Goal: Communication & Community: Answer question/provide support

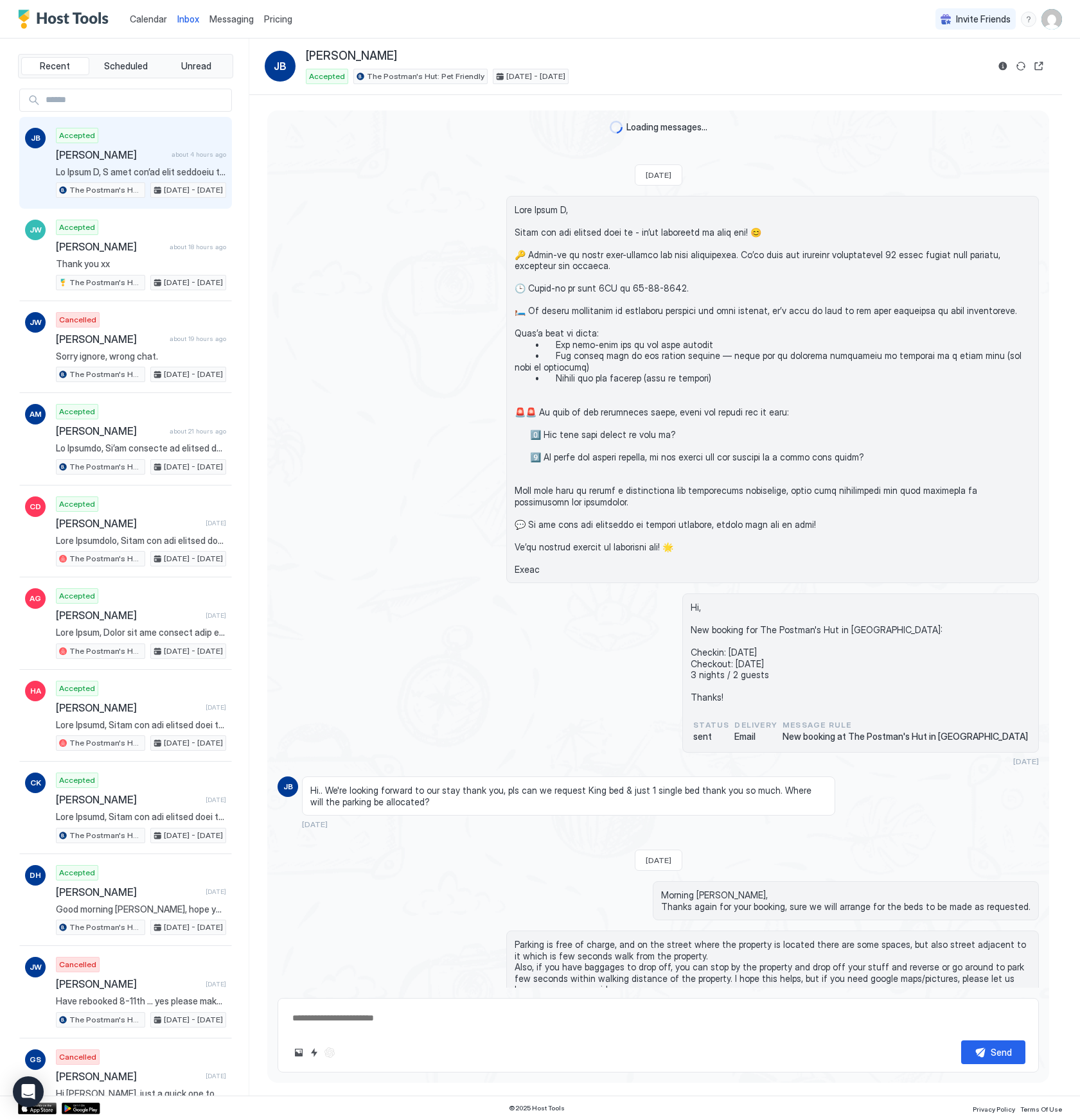
scroll to position [1707, 0]
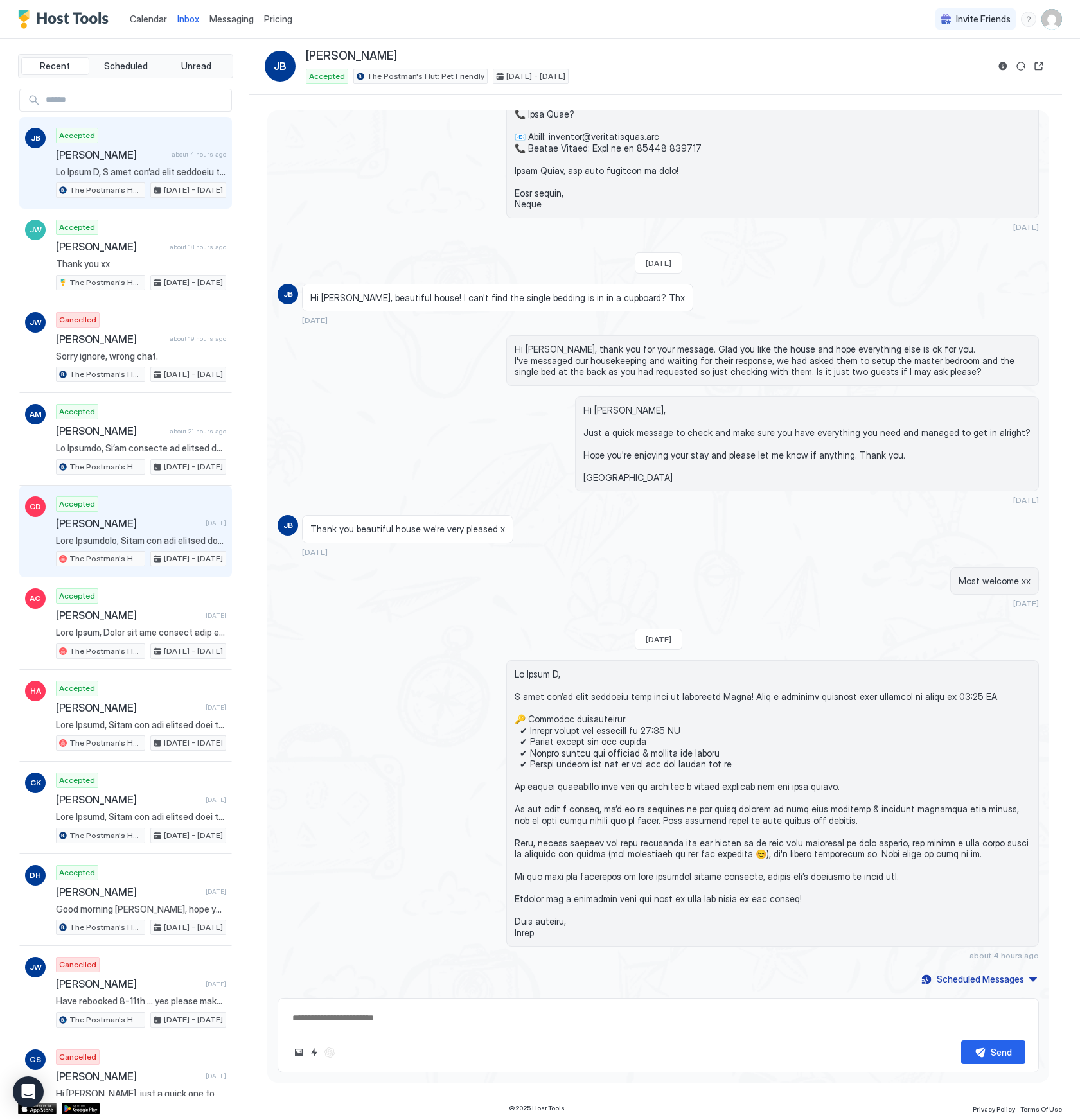
click at [148, 548] on div "Accepted Catherine Drew 1 day ago The Postman's Hut: Pet Friendly Sep 15 - 16, …" at bounding box center [140, 532] width 170 height 71
type textarea "*"
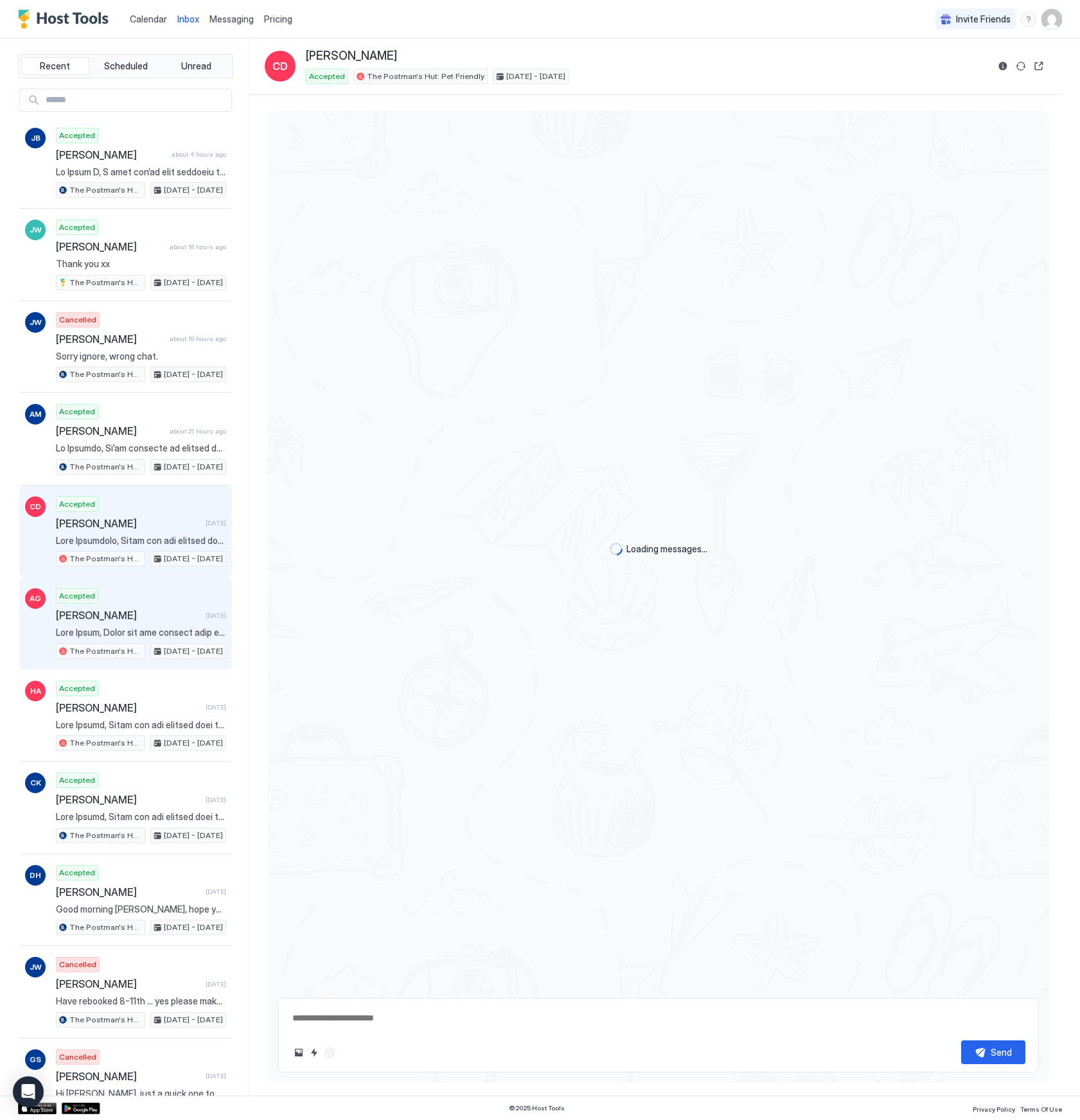
scroll to position [1747, 0]
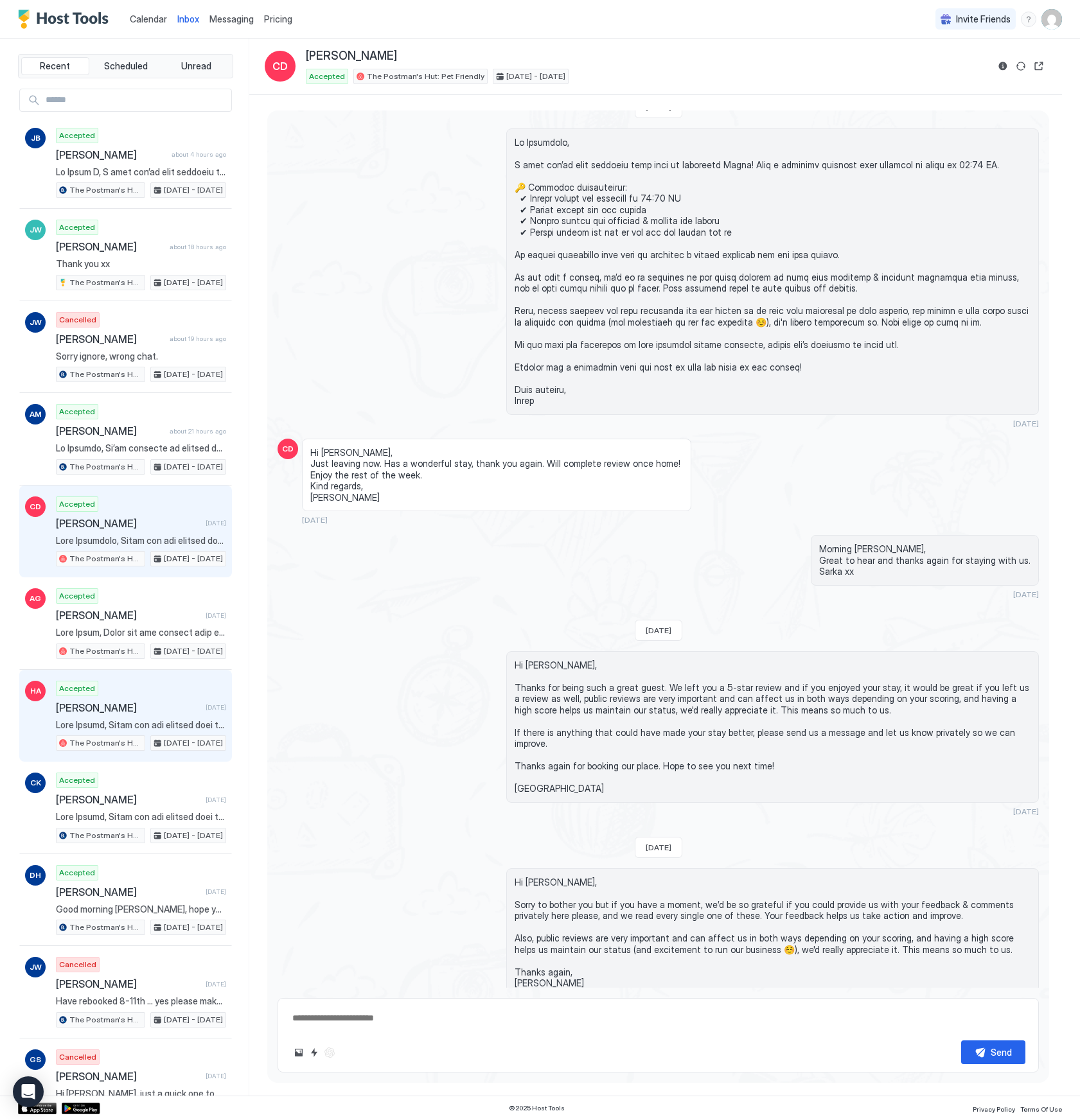
click at [154, 709] on span "[PERSON_NAME]" at bounding box center [128, 708] width 144 height 13
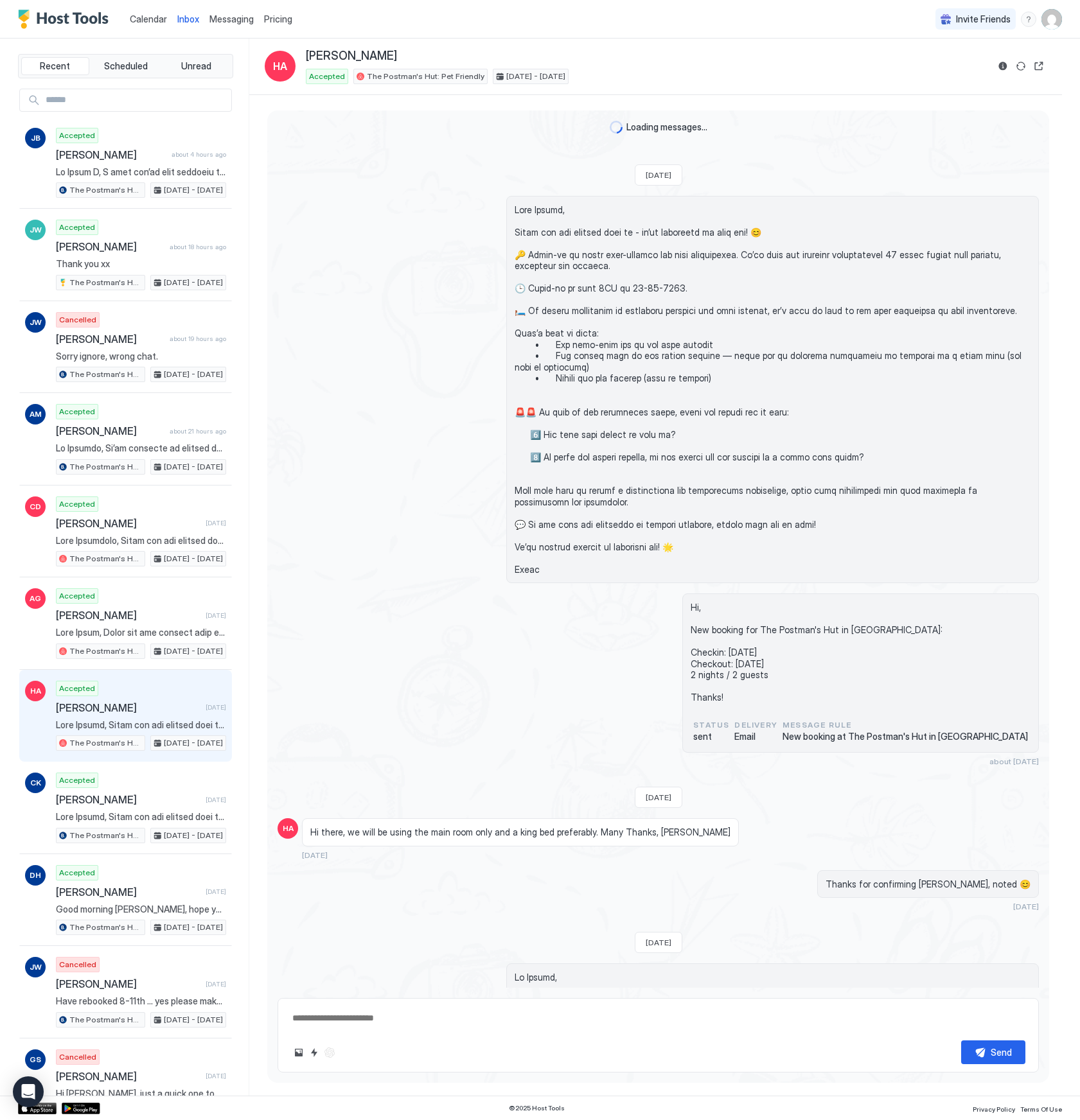
scroll to position [2196, 0]
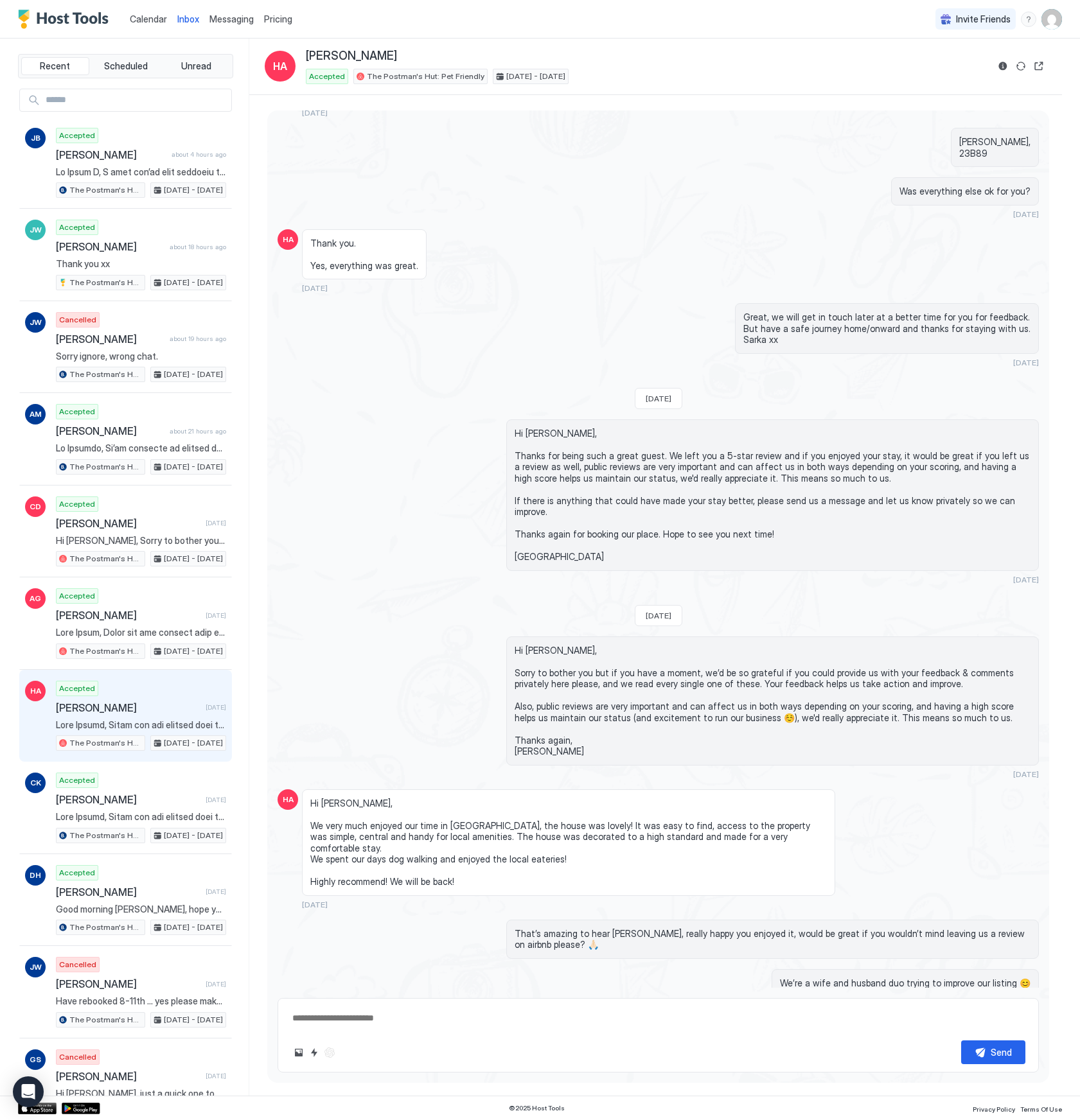
click at [521, 1020] on textarea at bounding box center [657, 1019] width 734 height 24
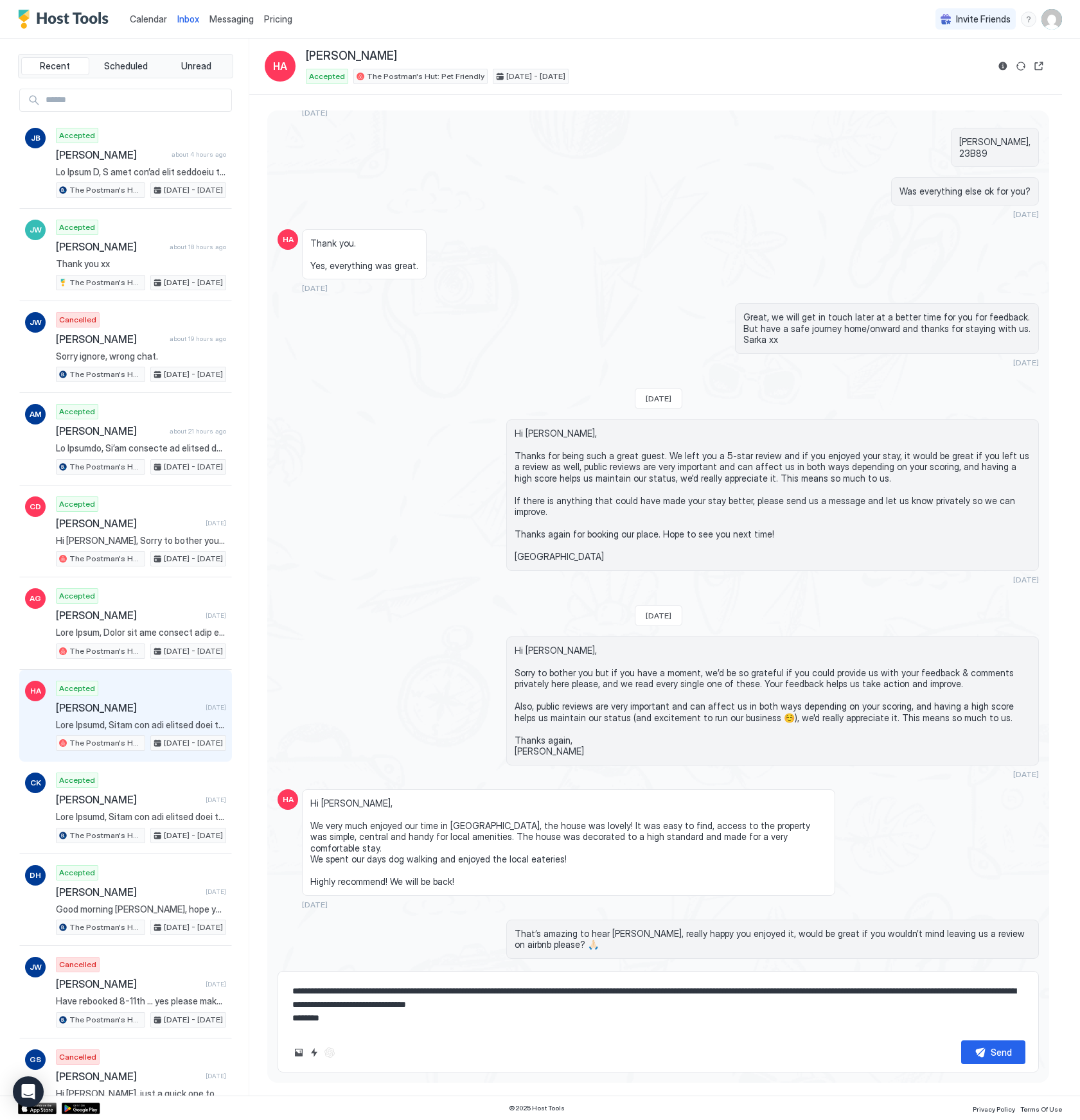
scroll to position [2223, 0]
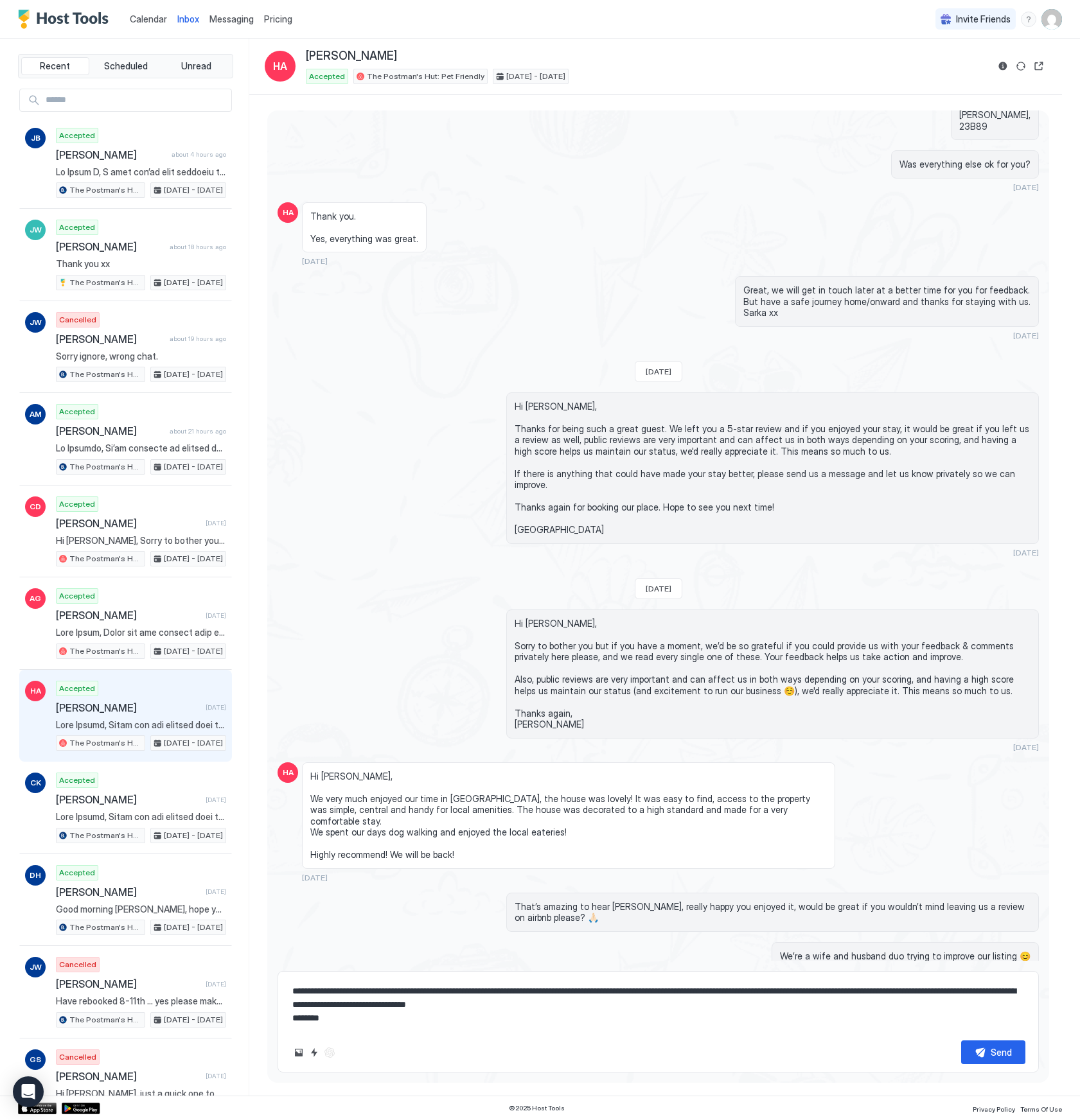
type textarea "**********"
click at [995, 1054] on div "Send" at bounding box center [1001, 1052] width 21 height 14
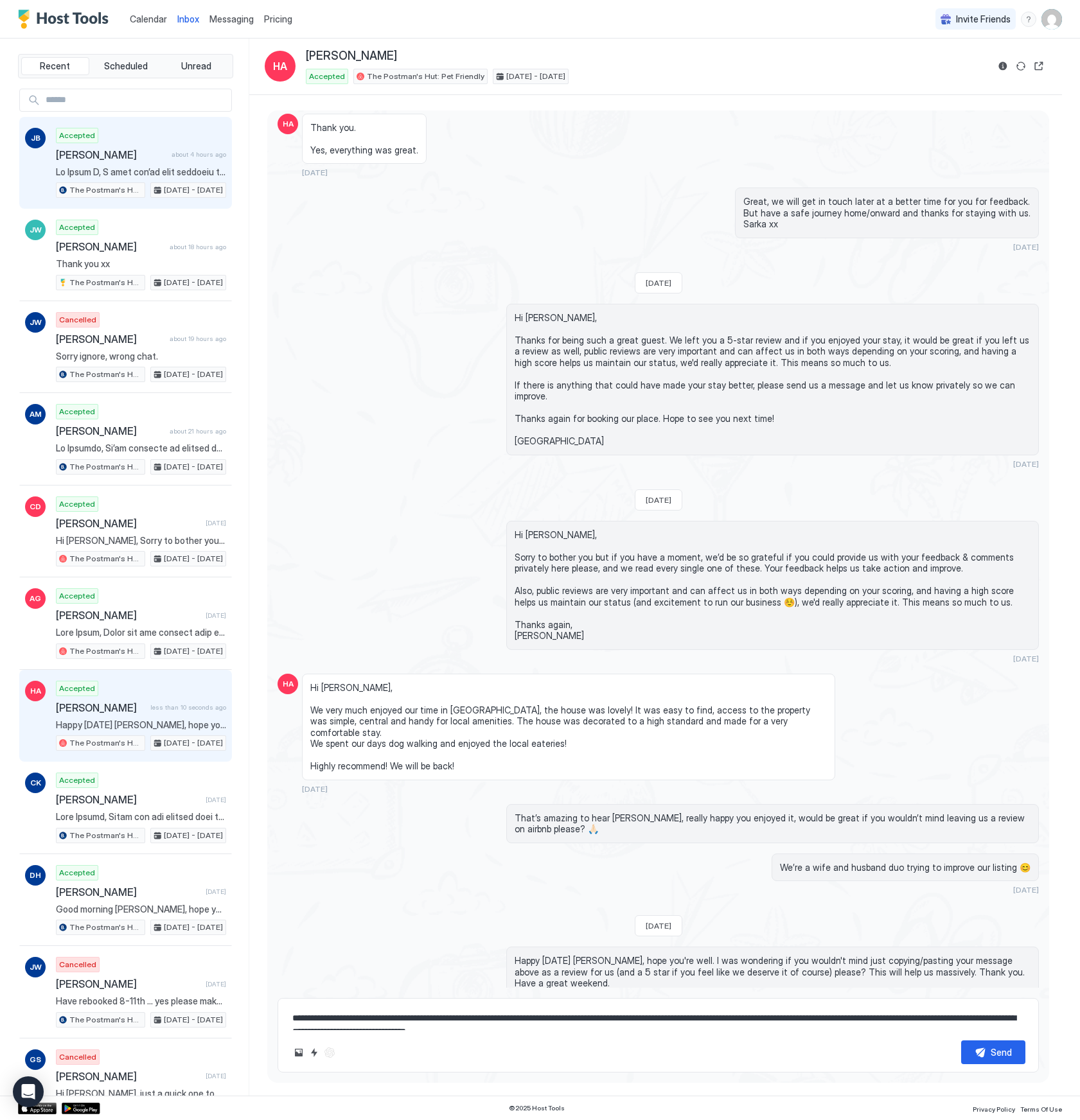
click at [147, 174] on span at bounding box center [140, 171] width 170 height 11
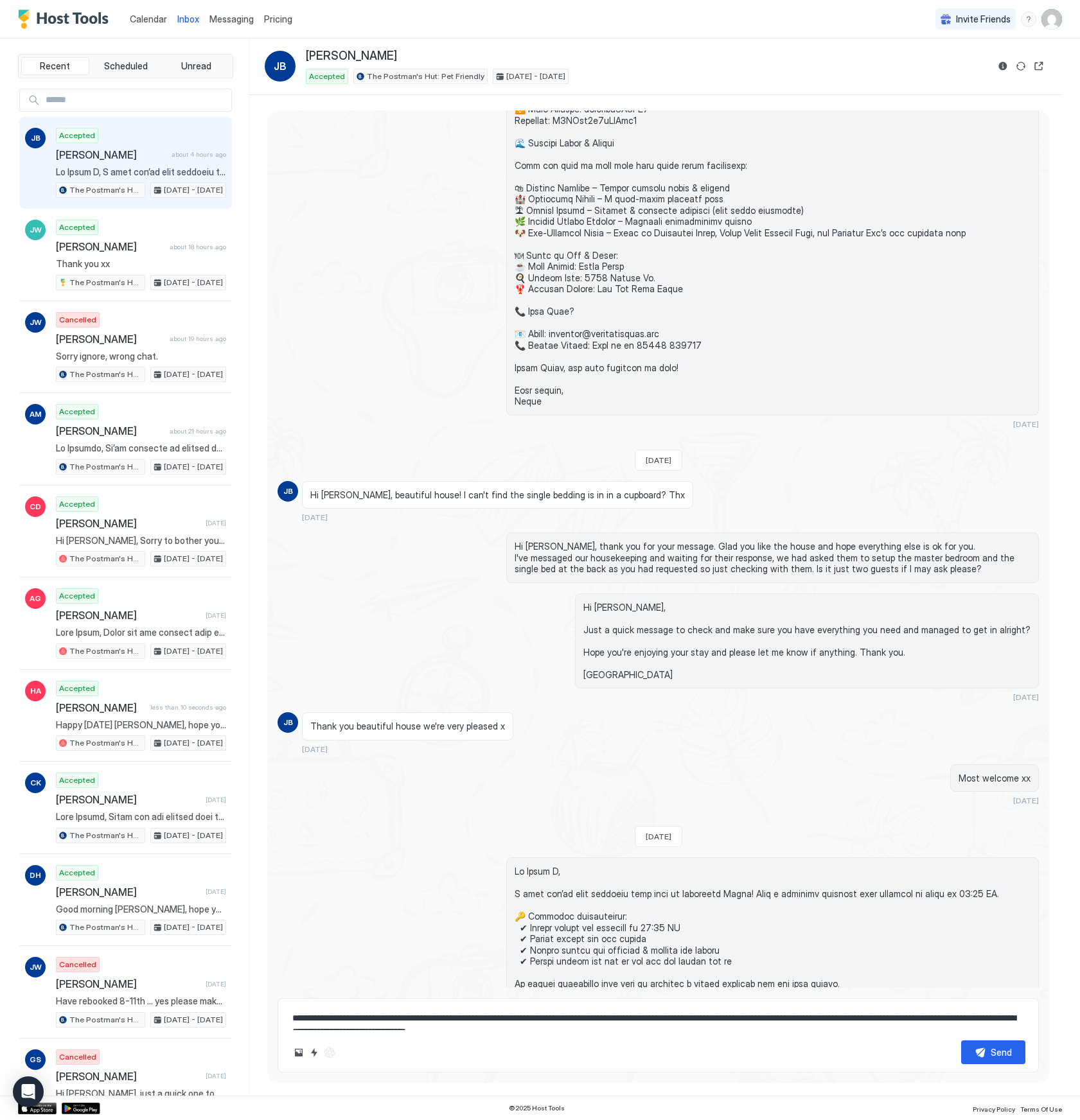
scroll to position [1707, 0]
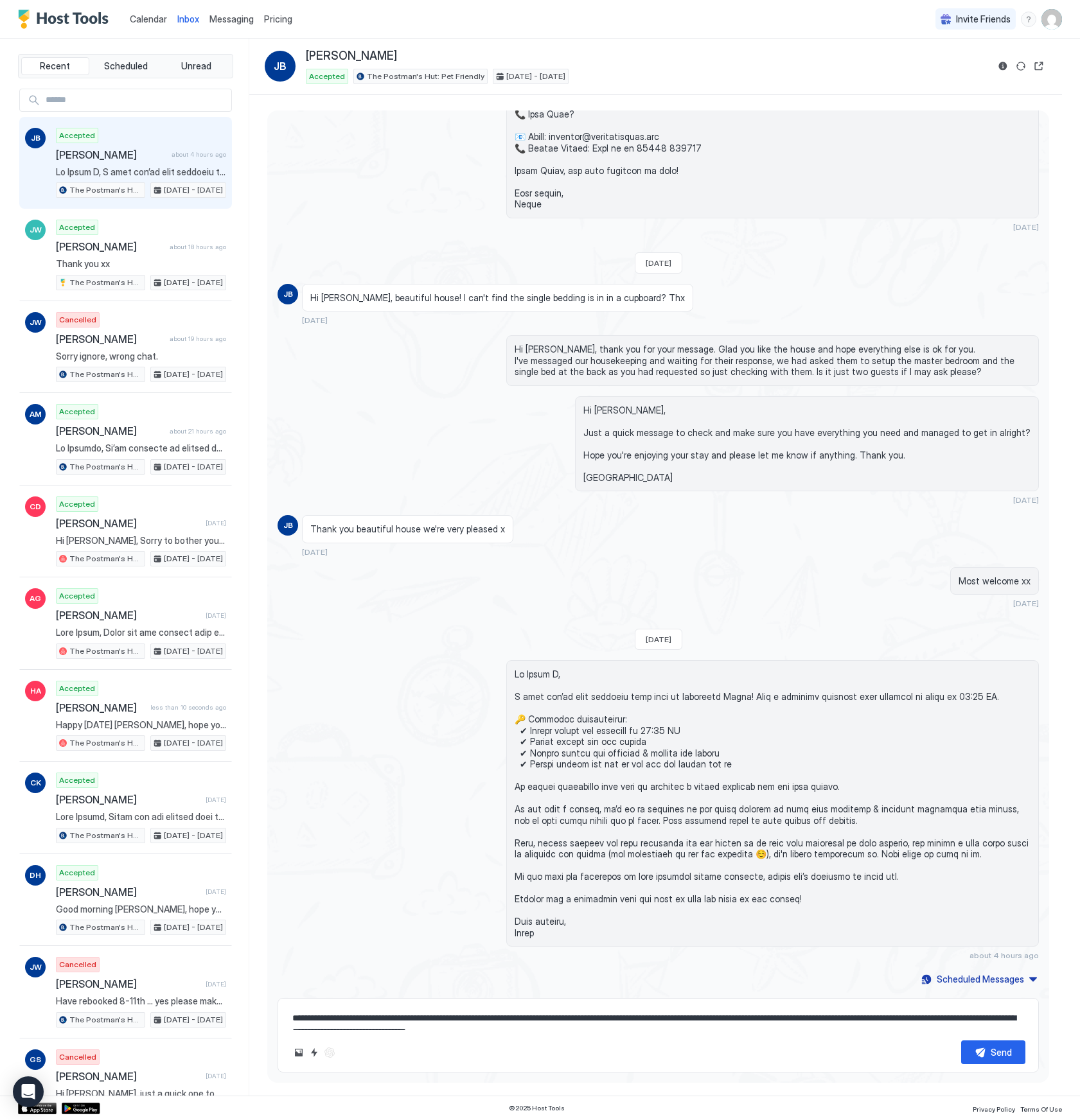
click at [137, 16] on span "Calendar" at bounding box center [149, 19] width 38 height 11
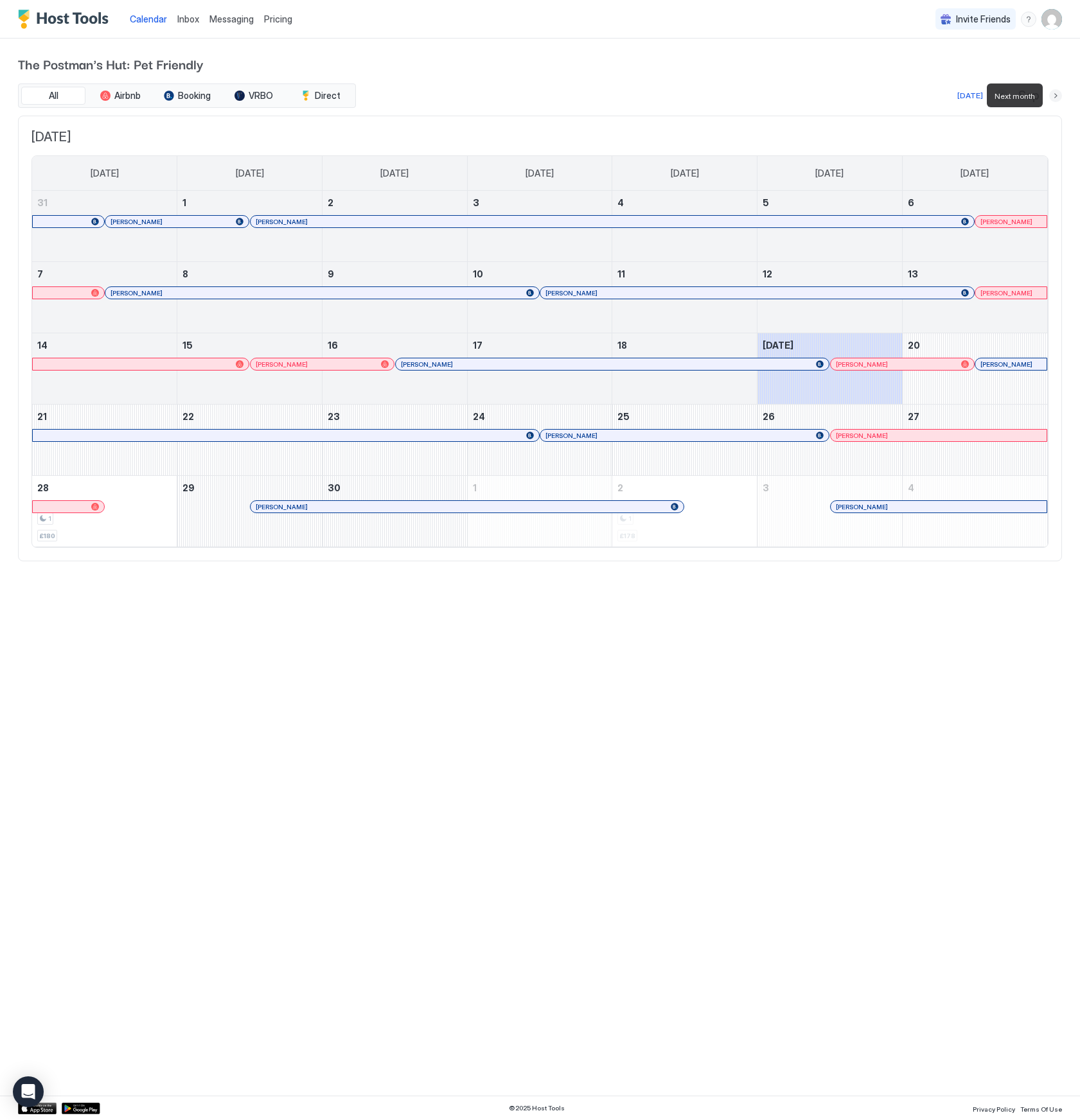
click at [1057, 96] on button "Next month" at bounding box center [1054, 95] width 13 height 13
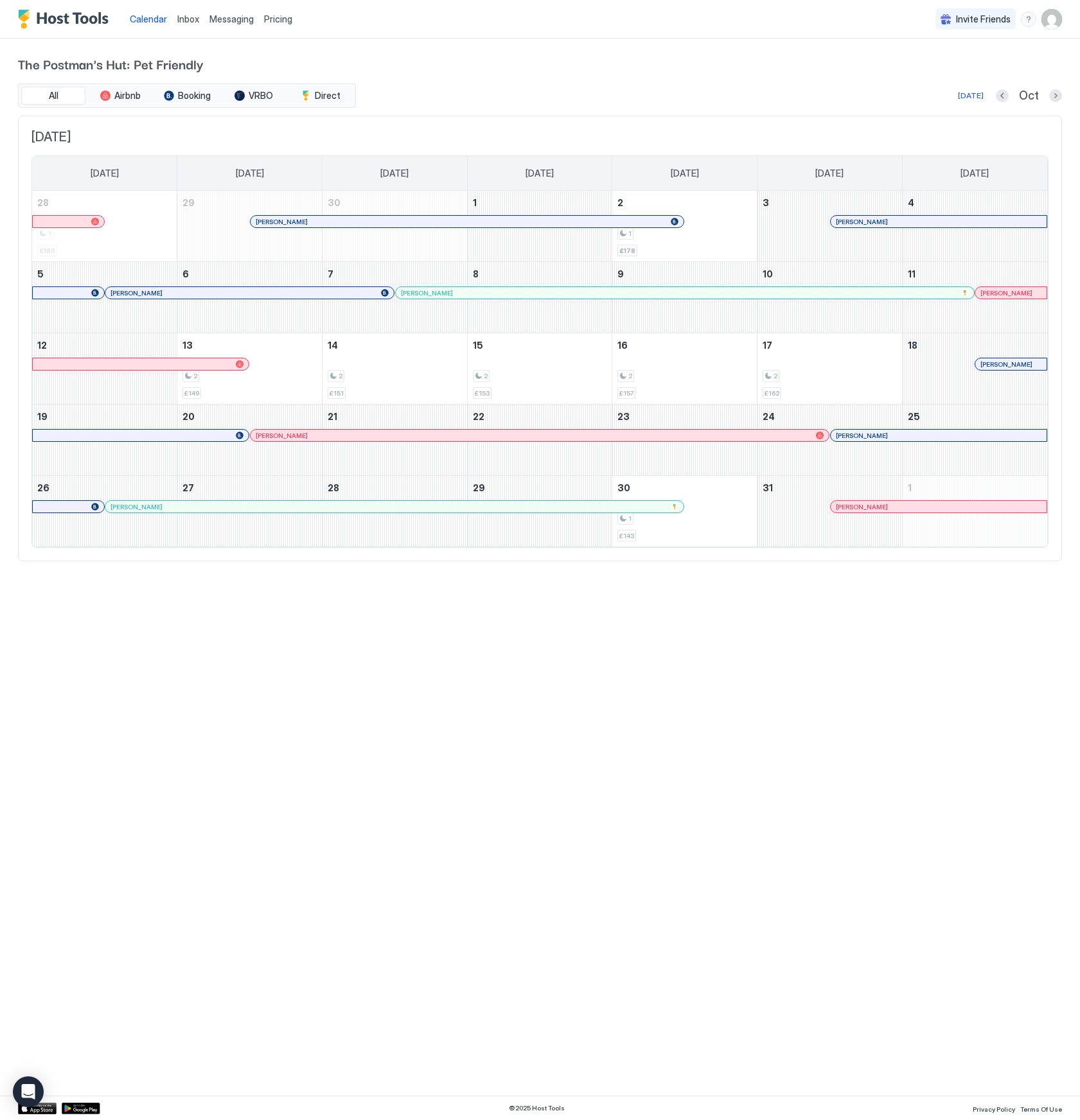
click at [167, 961] on div "Calendar Inbox Messaging Pricing Invite Friends AA The Postman's Hut: Pet Frien…" at bounding box center [540, 560] width 1080 height 1120
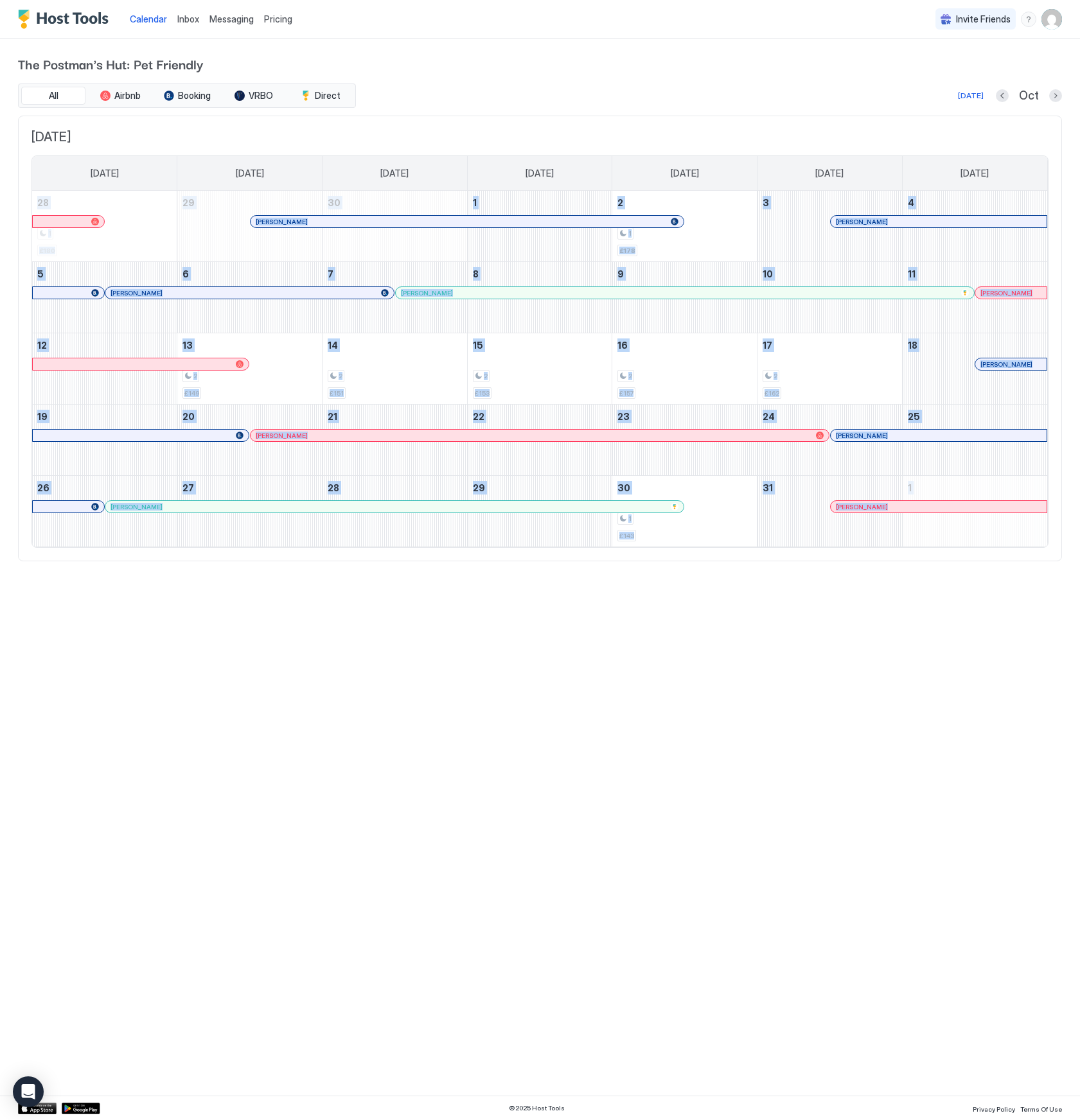
click at [167, 961] on div "Calendar Inbox Messaging Pricing Invite Friends AA The Postman's Hut: Pet Frien…" at bounding box center [540, 560] width 1080 height 1120
